Goal: Consume media (video, audio)

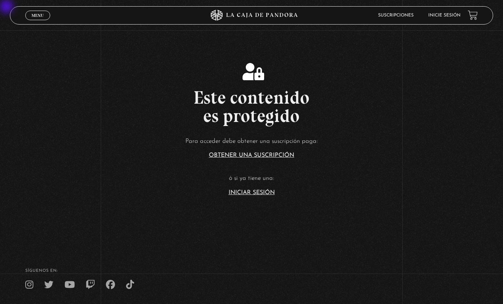
click at [260, 196] on article "Para acceder debe obtener una suscripción paga: Obtener una suscripción ó si ya…" at bounding box center [251, 166] width 503 height 60
click at [266, 196] on link "Iniciar Sesión" at bounding box center [252, 193] width 46 height 6
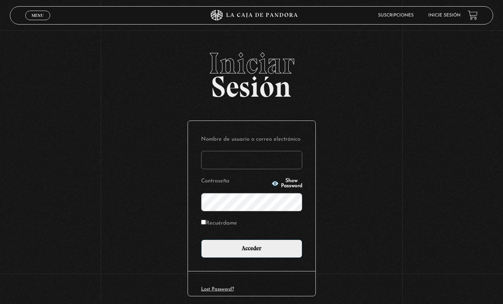
type input "elizondo1708@gmail.com"
click at [271, 247] on input "Acceder" at bounding box center [251, 249] width 101 height 18
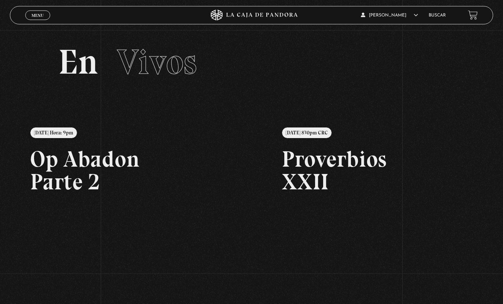
scroll to position [4, 0]
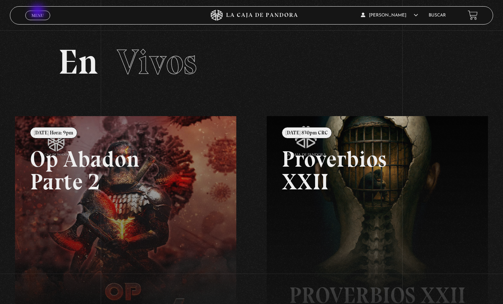
click at [38, 12] on link "Menu Cerrar" at bounding box center [37, 16] width 25 height 10
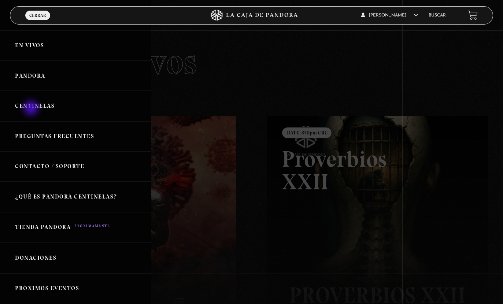
click at [32, 109] on link "Centinelas" at bounding box center [75, 106] width 151 height 30
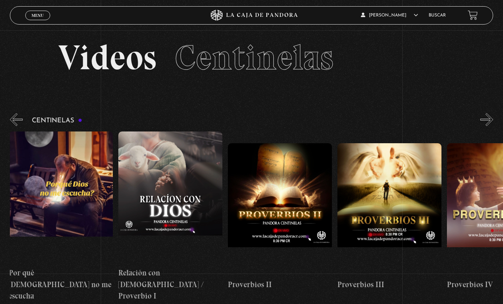
scroll to position [0, 221]
click at [314, 250] on figure at bounding box center [280, 209] width 104 height 132
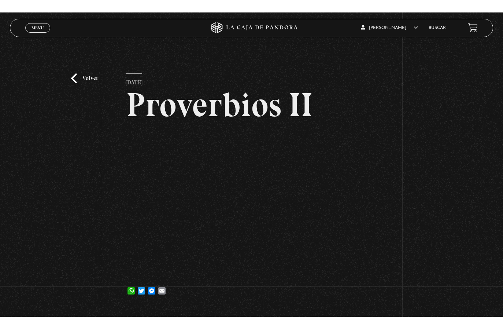
scroll to position [9, 0]
